Goal: Information Seeking & Learning: Stay updated

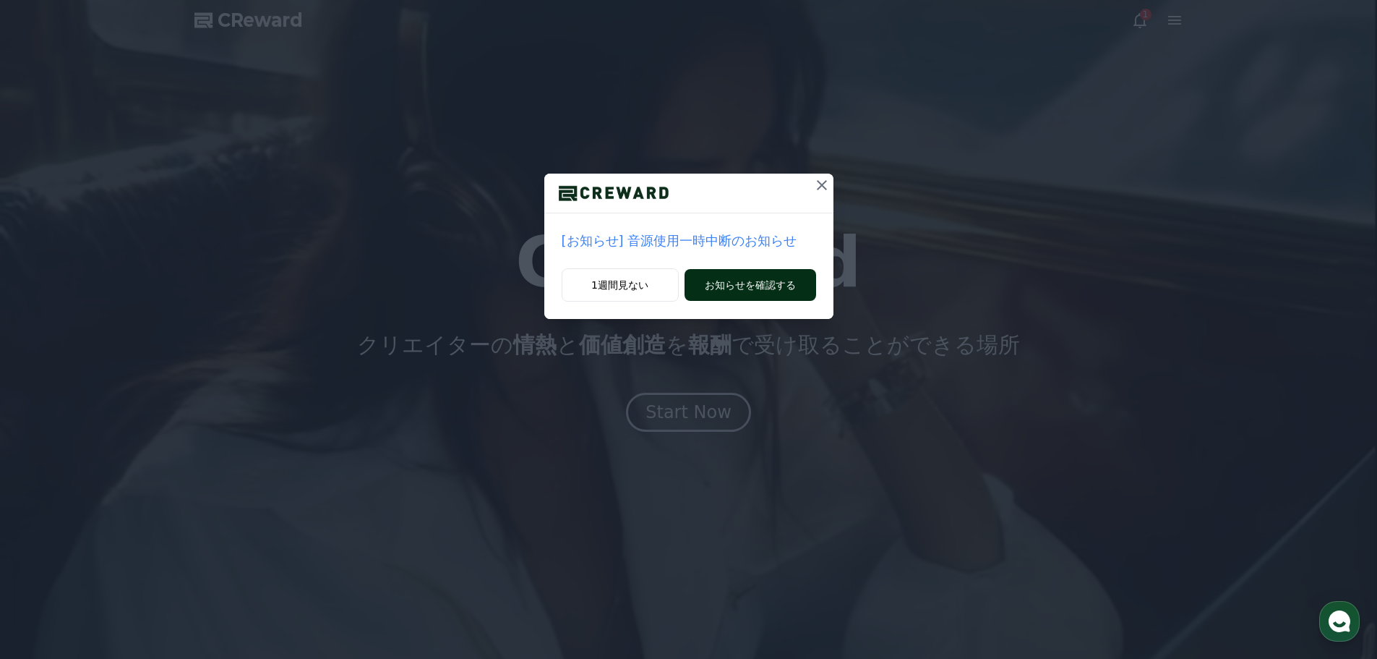
click at [714, 288] on button "お知らせを確認する" at bounding box center [751, 285] width 132 height 32
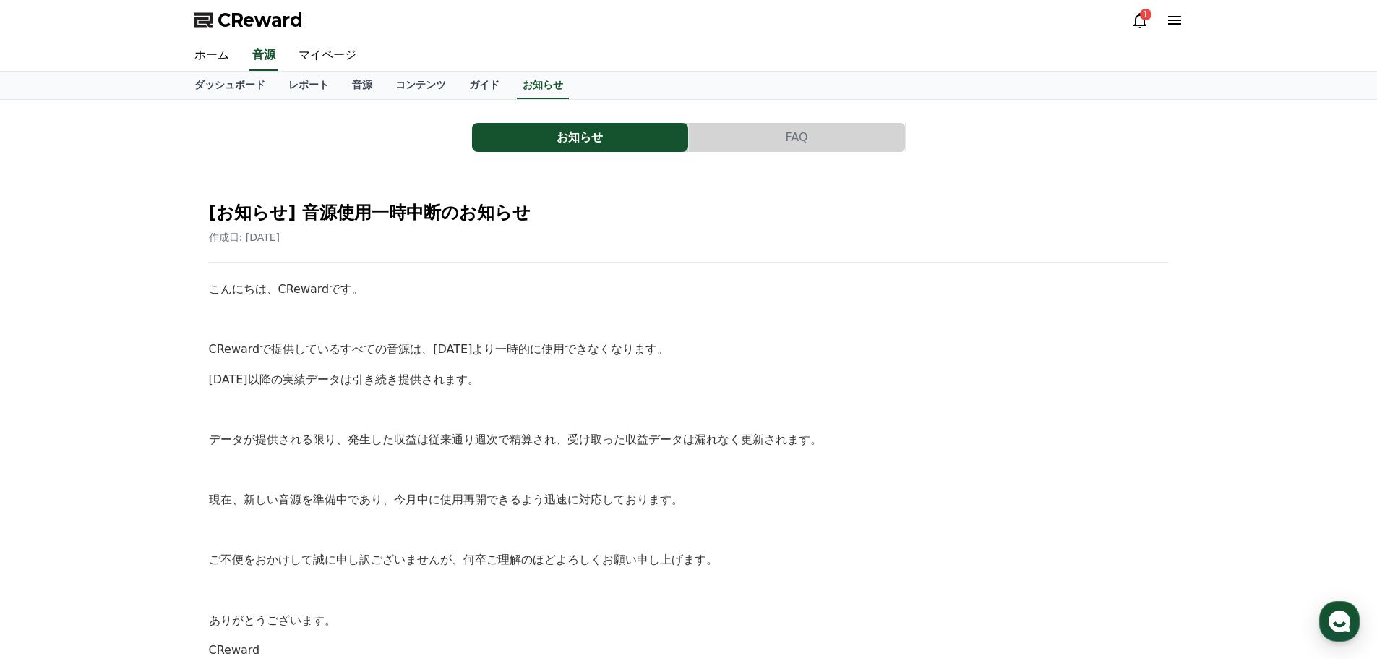
click at [631, 134] on button "お知らせ" at bounding box center [580, 137] width 216 height 29
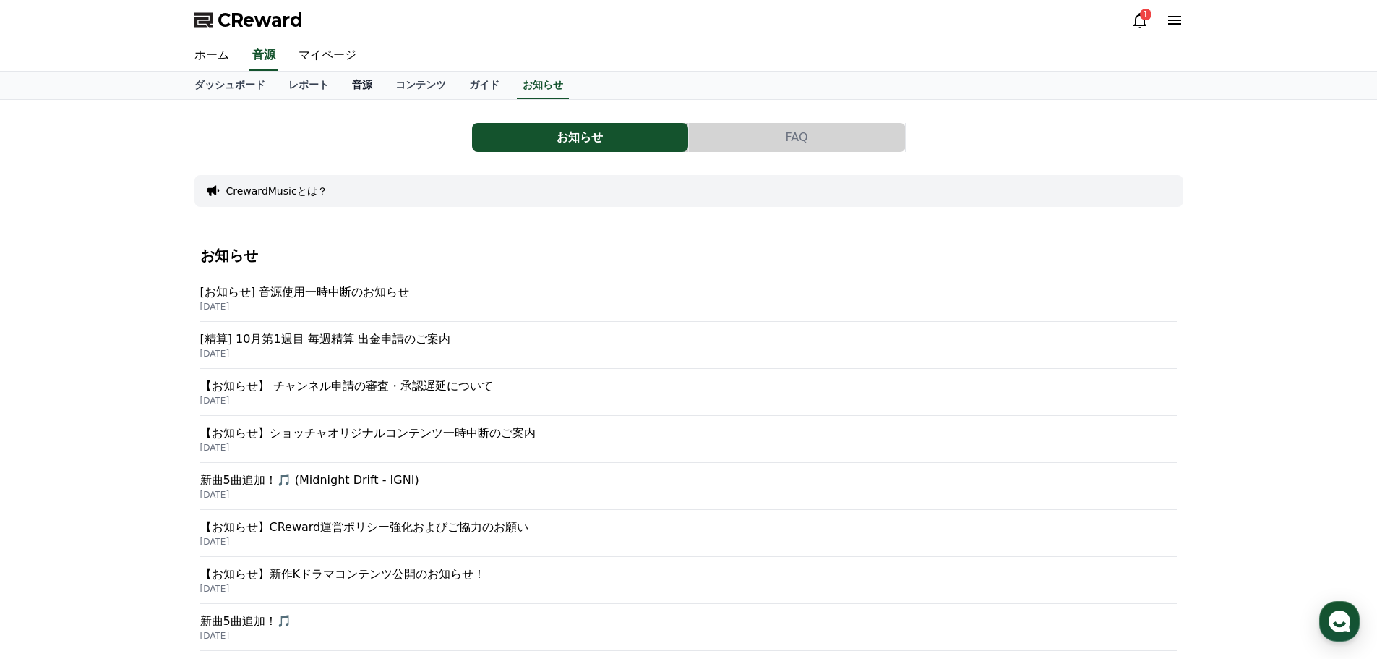
click at [341, 93] on link "音源" at bounding box center [362, 85] width 43 height 27
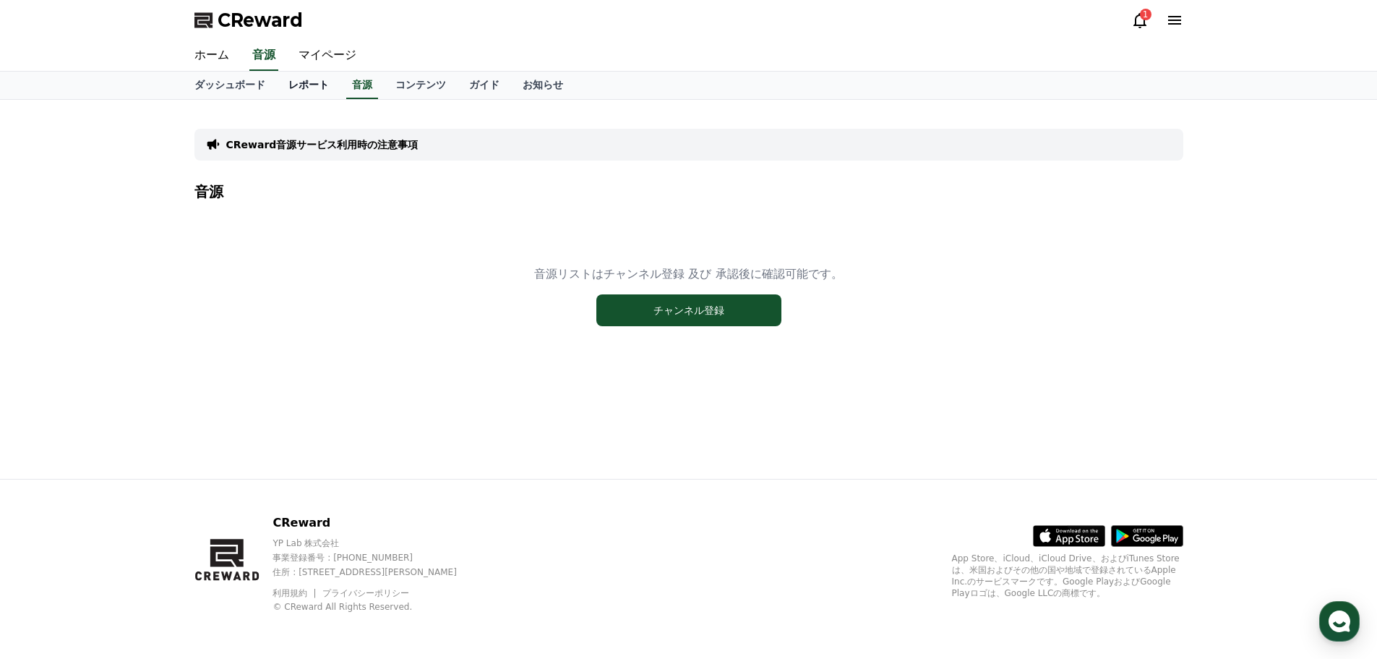
click at [277, 88] on link "レポート" at bounding box center [309, 85] width 64 height 27
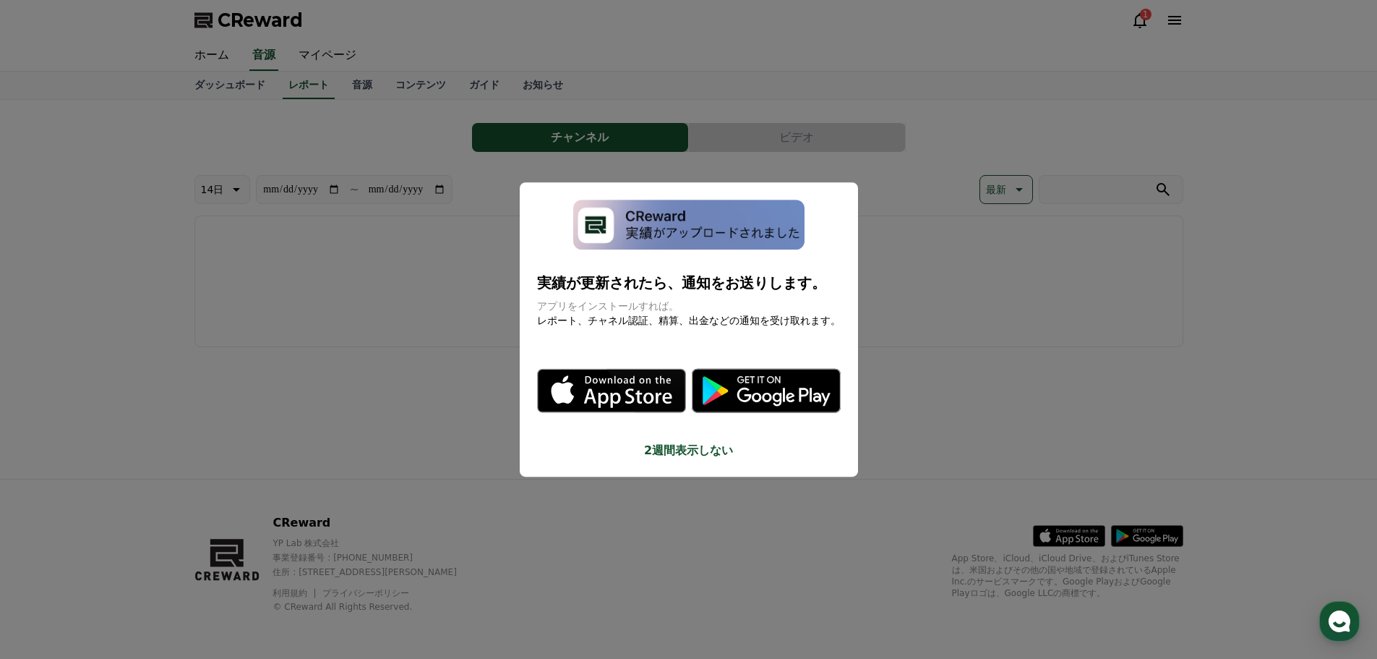
click at [985, 234] on button "close modal" at bounding box center [688, 329] width 1377 height 659
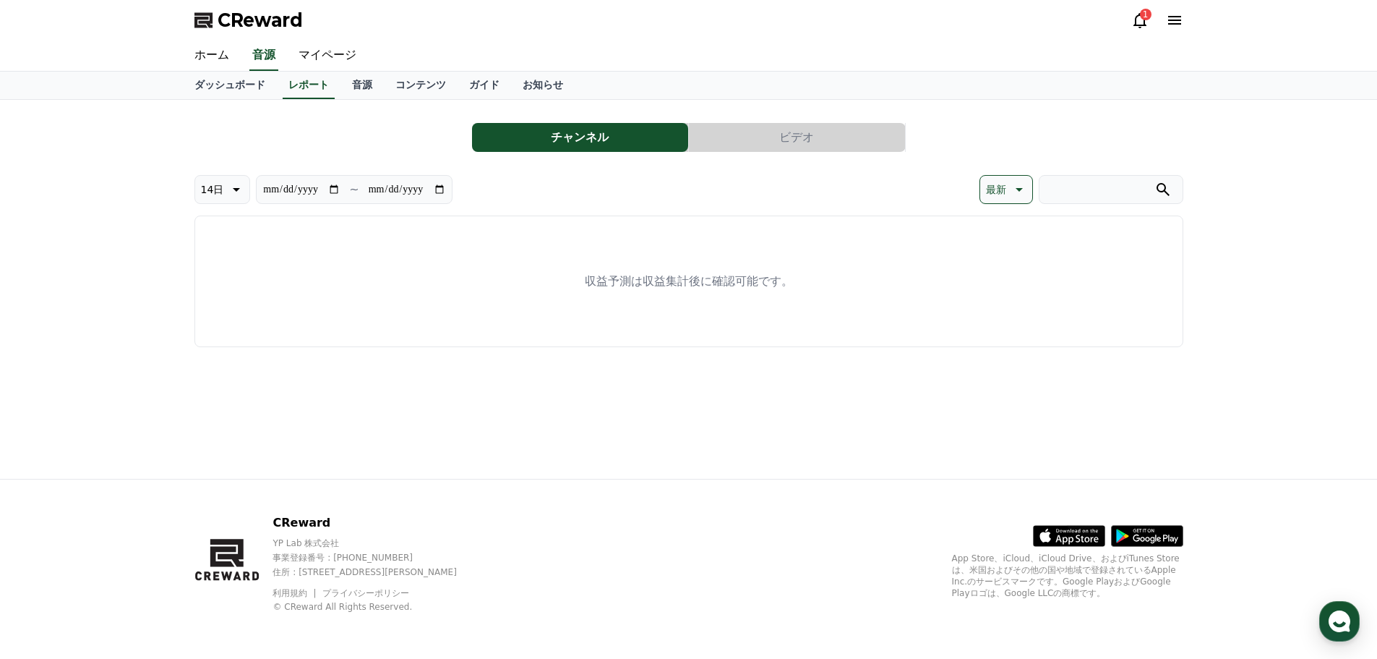
click at [1137, 22] on icon at bounding box center [1139, 20] width 17 height 17
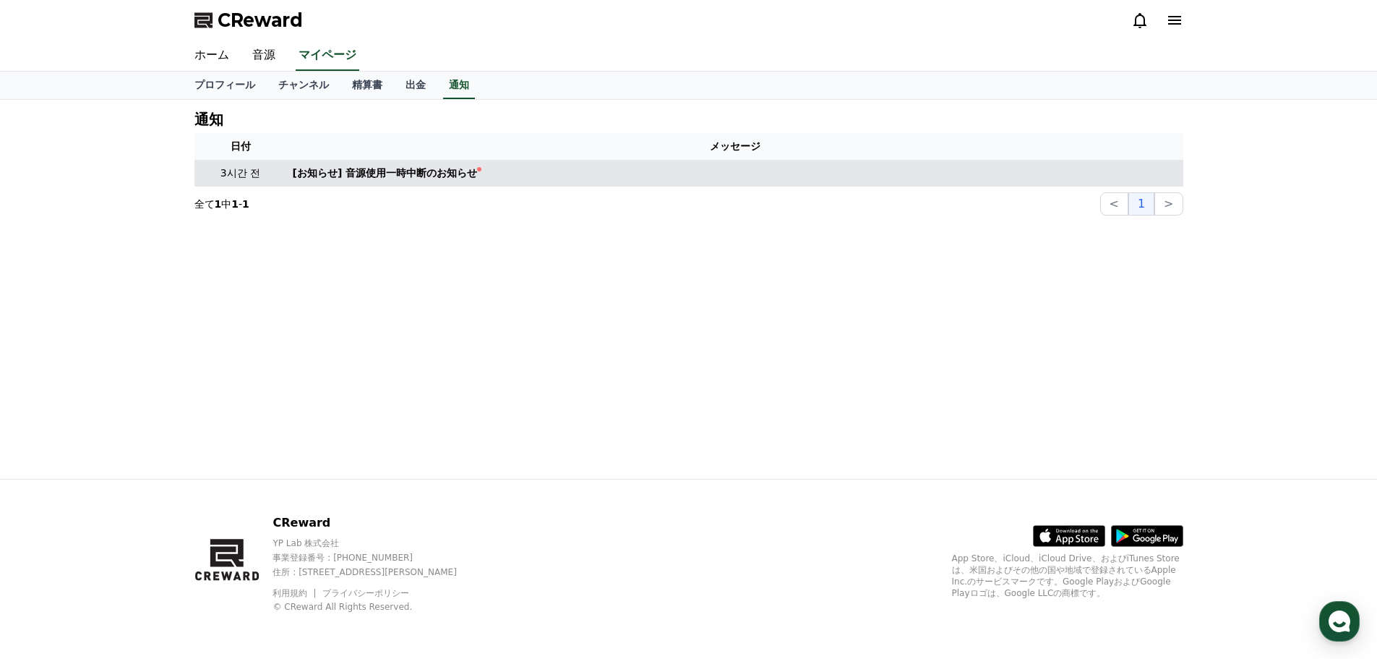
click at [411, 164] on td "[お知らせ] 音源使用一時中断のお知らせ" at bounding box center [735, 173] width 896 height 27
click at [415, 170] on div "[お知らせ] 音源使用一時中断のお知らせ" at bounding box center [385, 173] width 185 height 15
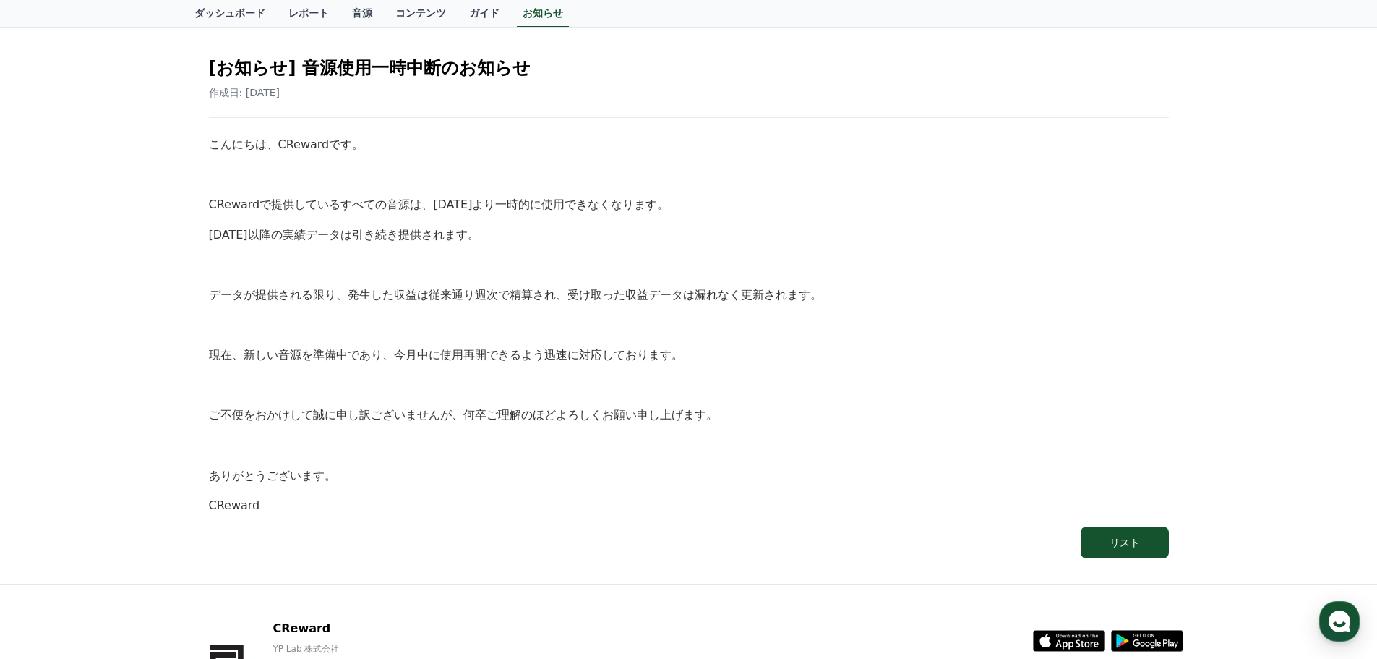
scroll to position [250, 0]
